Goal: Task Accomplishment & Management: Manage account settings

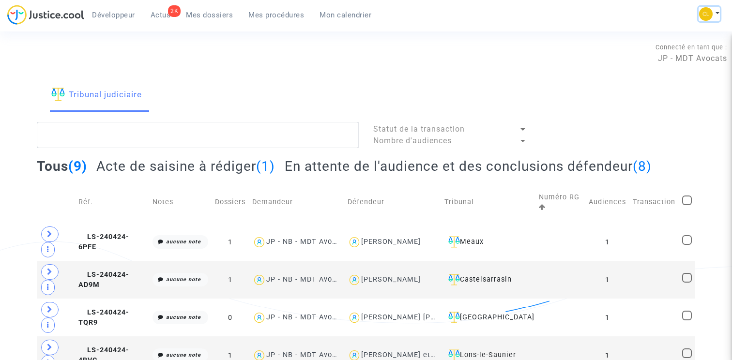
click at [712, 8] on button at bounding box center [709, 14] width 21 height 15
click at [679, 51] on link "Changer de compte" at bounding box center [671, 49] width 98 height 15
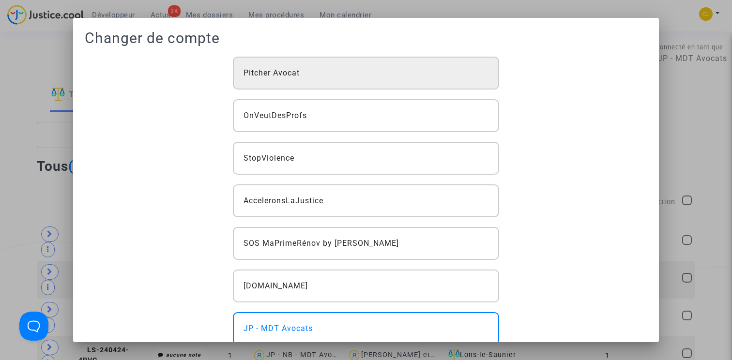
click at [361, 85] on div "Pitcher Avocat" at bounding box center [366, 73] width 267 height 33
